Goal: Task Accomplishment & Management: Manage account settings

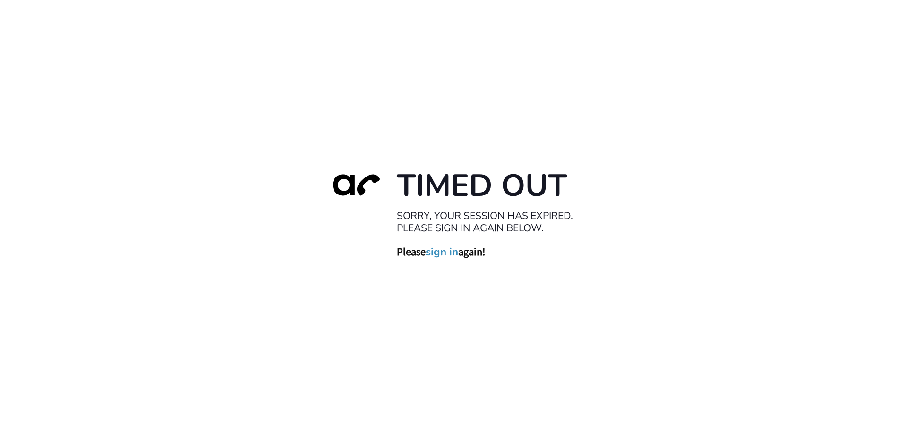
click at [444, 254] on link "sign in" at bounding box center [442, 251] width 33 height 13
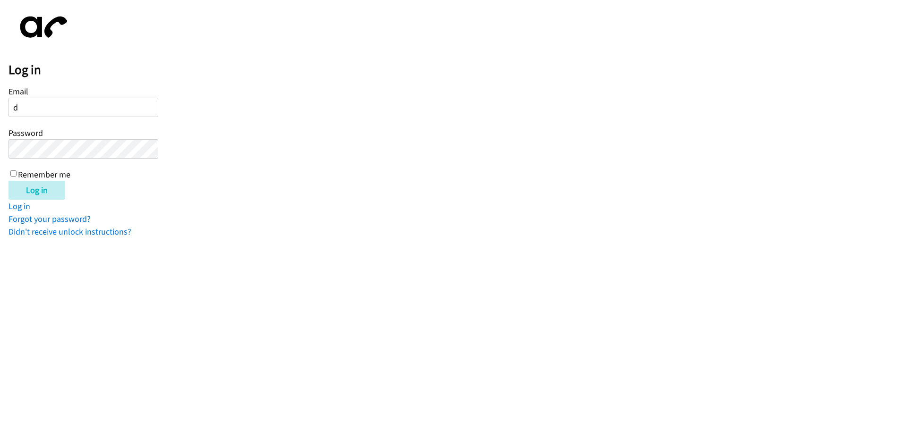
type input "[EMAIL_ADDRESS][DOMAIN_NAME]"
click at [12, 174] on input "Remember me" at bounding box center [13, 174] width 6 height 6
checkbox input "true"
click at [50, 192] on input "Log in" at bounding box center [37, 190] width 57 height 19
